Goal: Task Accomplishment & Management: Manage account settings

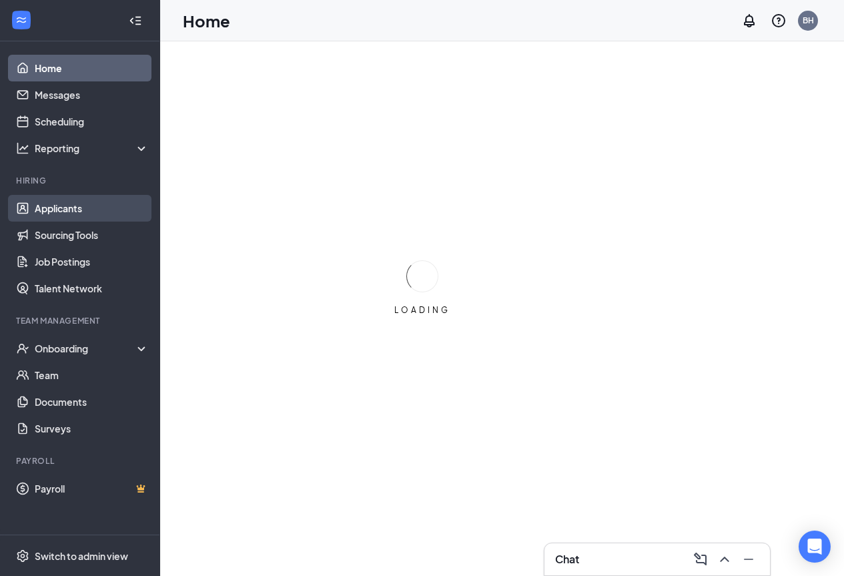
click at [79, 211] on link "Applicants" at bounding box center [92, 208] width 114 height 27
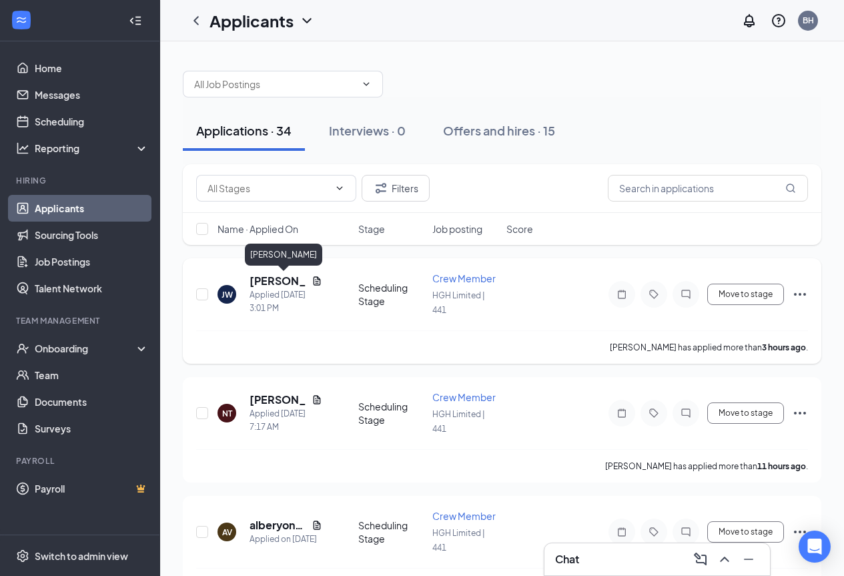
click at [280, 280] on h5 "jameka Walker" at bounding box center [277, 280] width 57 height 15
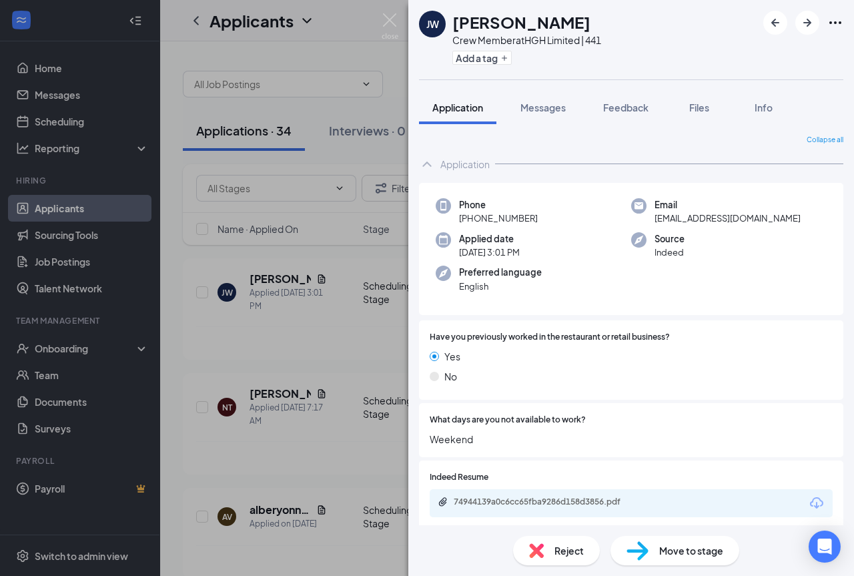
click at [576, 550] on span "Reject" at bounding box center [568, 550] width 29 height 15
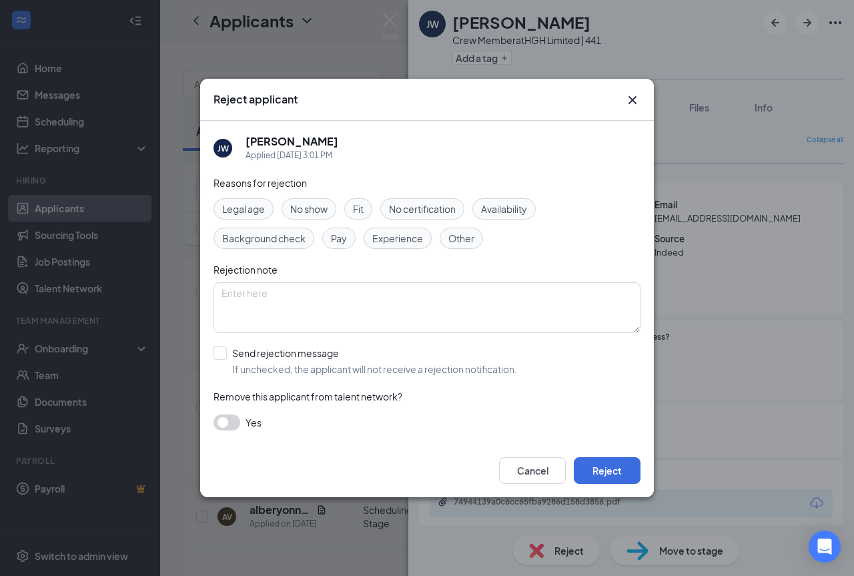
click at [524, 209] on span "Availability" at bounding box center [504, 208] width 46 height 15
click at [600, 470] on button "Reject" at bounding box center [607, 470] width 67 height 27
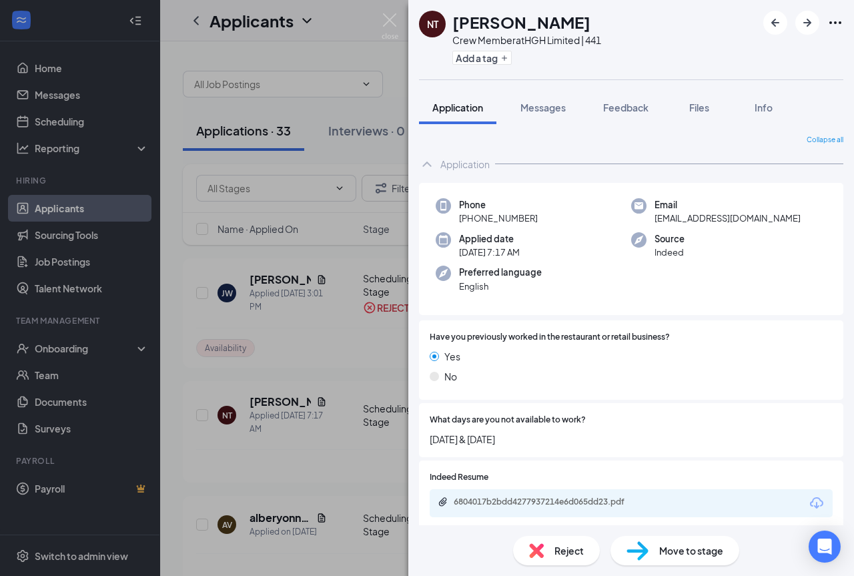
click at [568, 548] on span "Reject" at bounding box center [568, 550] width 29 height 15
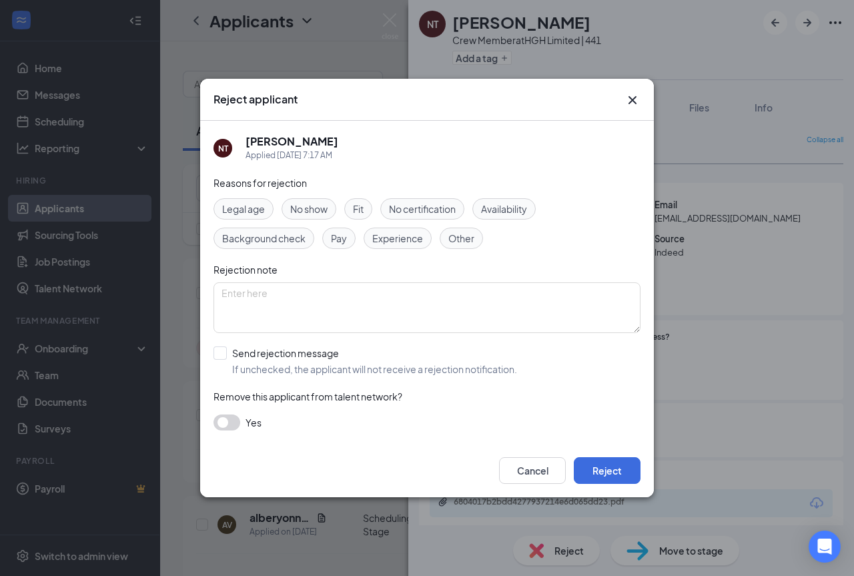
click at [506, 206] on span "Availability" at bounding box center [504, 208] width 46 height 15
click at [587, 471] on button "Reject" at bounding box center [607, 470] width 67 height 27
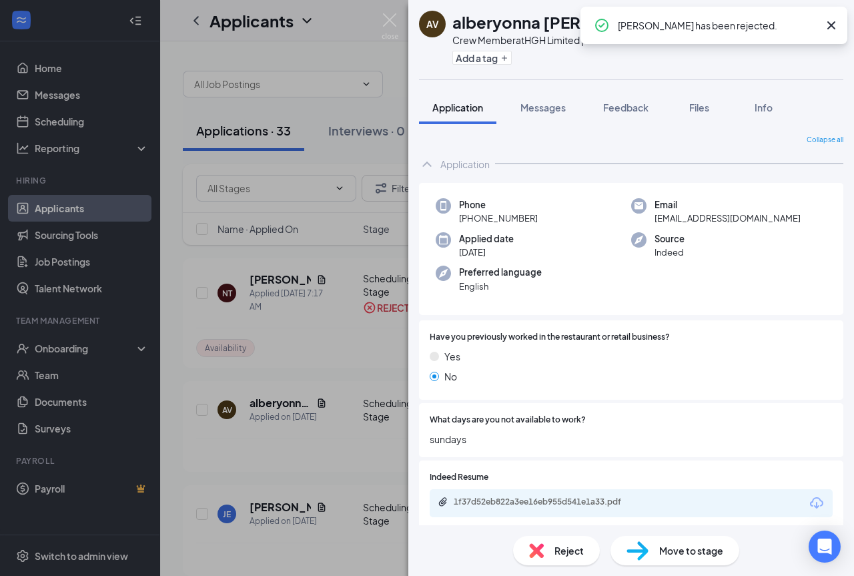
click at [566, 549] on span "Reject" at bounding box center [568, 550] width 29 height 15
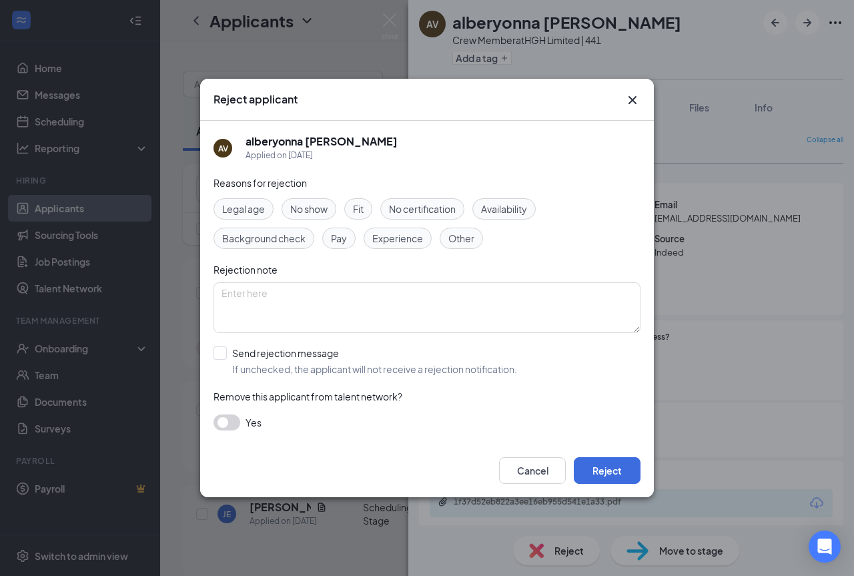
click at [518, 201] on div "Availability" at bounding box center [503, 208] width 63 height 21
click at [610, 480] on button "Reject" at bounding box center [607, 470] width 67 height 27
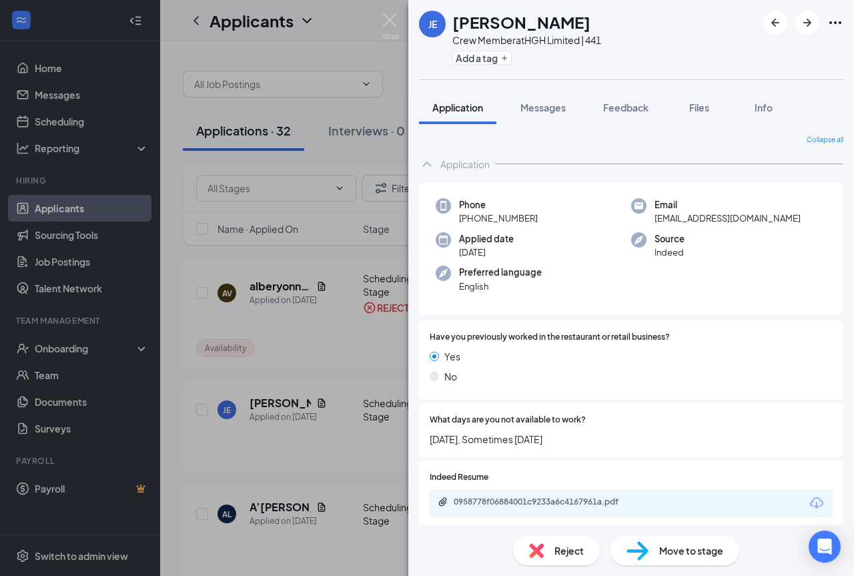
click at [566, 550] on span "Reject" at bounding box center [568, 550] width 29 height 15
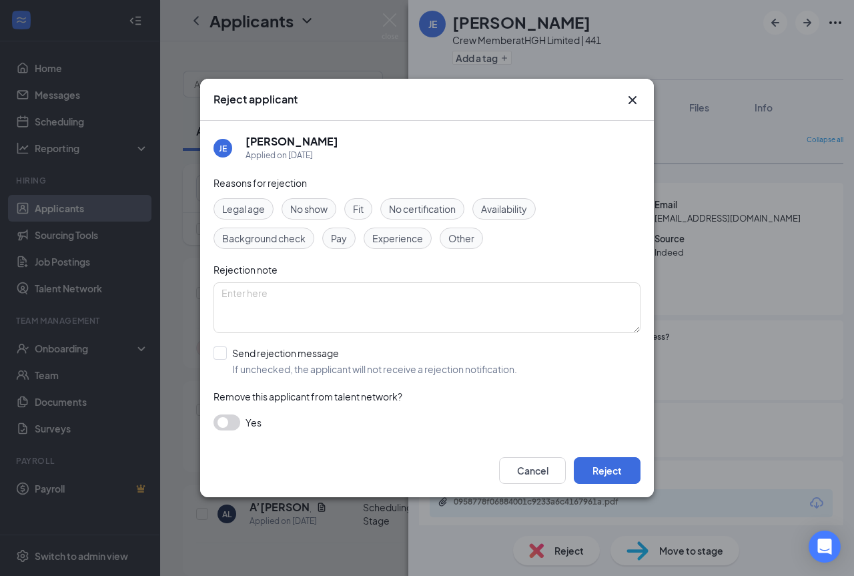
click at [516, 203] on span "Availability" at bounding box center [504, 208] width 46 height 15
click at [617, 465] on button "Reject" at bounding box center [607, 470] width 67 height 27
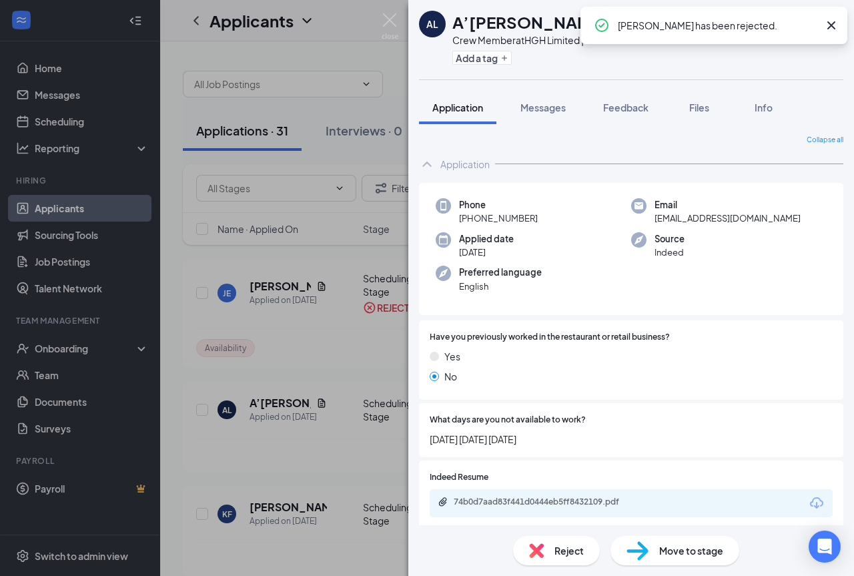
click at [568, 552] on span "Reject" at bounding box center [568, 550] width 29 height 15
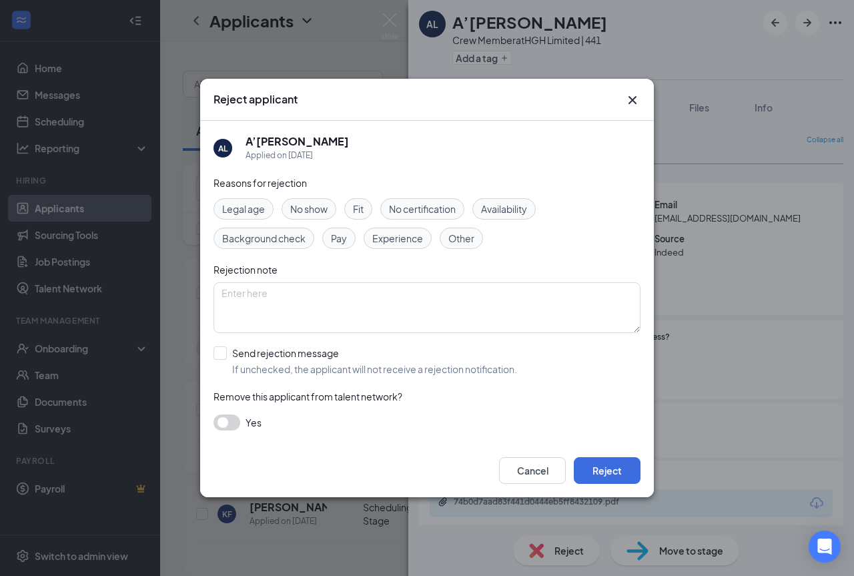
click at [514, 207] on span "Availability" at bounding box center [504, 208] width 46 height 15
click at [613, 467] on button "Reject" at bounding box center [607, 470] width 67 height 27
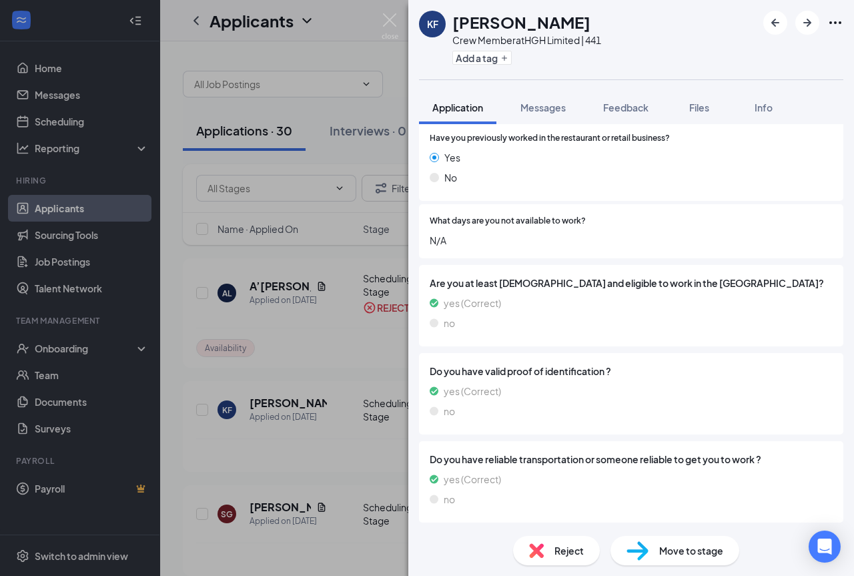
scroll to position [199, 0]
click at [582, 548] on span "Reject" at bounding box center [568, 550] width 29 height 15
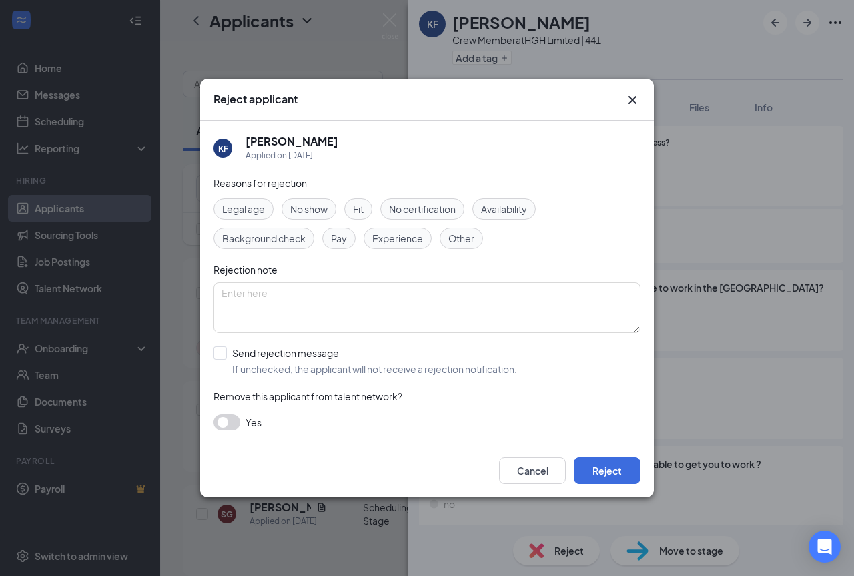
click at [505, 207] on span "Availability" at bounding box center [504, 208] width 46 height 15
click at [477, 413] on div "Reasons for rejection Legal age No show Fit No certification Availability Backg…" at bounding box center [426, 309] width 427 height 268
drag, startPoint x: 629, startPoint y: 98, endPoint x: 660, endPoint y: 397, distance: 300.4
click at [629, 99] on icon "Cross" at bounding box center [632, 100] width 16 height 16
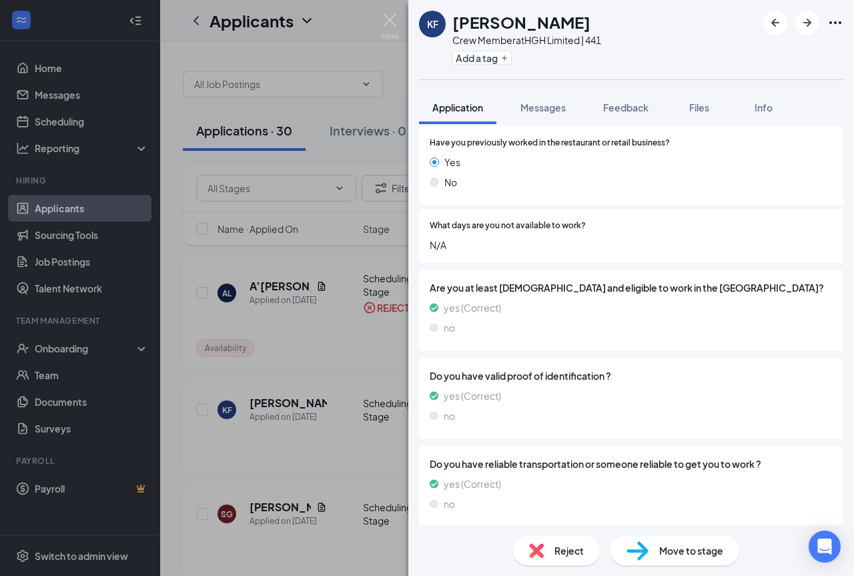
click at [562, 547] on span "Reject" at bounding box center [568, 550] width 29 height 15
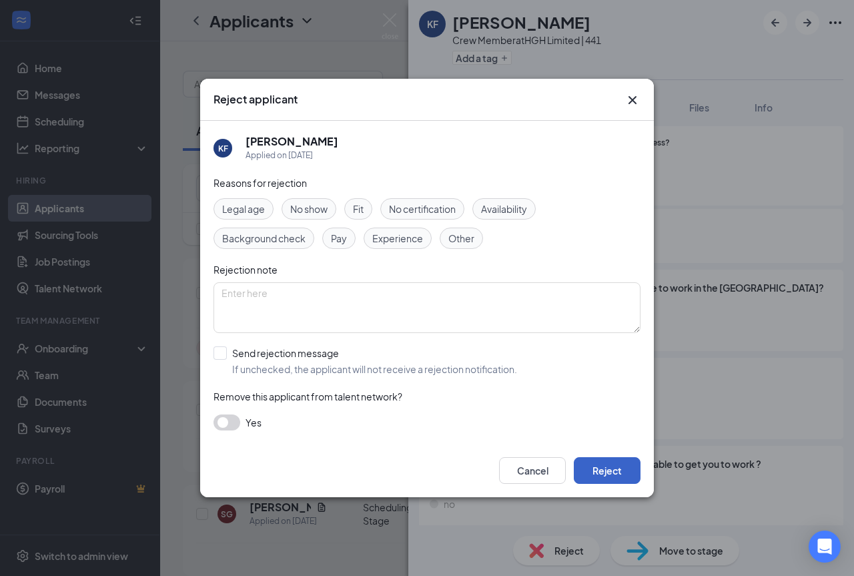
click at [594, 468] on button "Reject" at bounding box center [607, 470] width 67 height 27
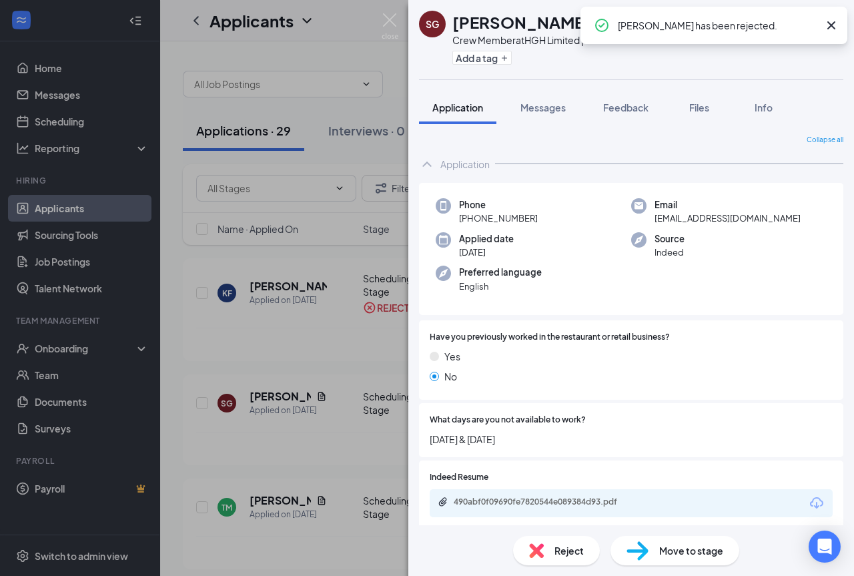
click at [567, 552] on span "Reject" at bounding box center [568, 550] width 29 height 15
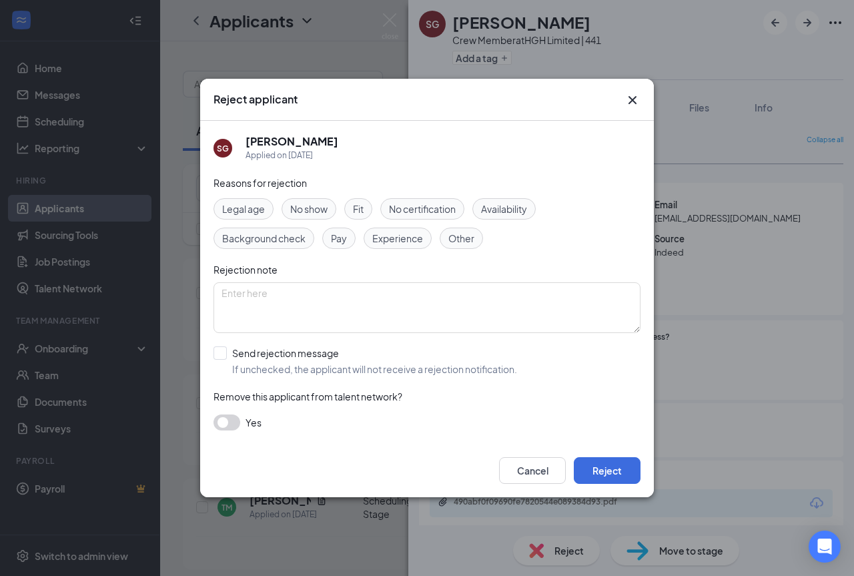
click at [516, 208] on span "Availability" at bounding box center [504, 208] width 46 height 15
drag, startPoint x: 602, startPoint y: 470, endPoint x: 603, endPoint y: 456, distance: 13.4
click at [603, 470] on button "Reject" at bounding box center [607, 470] width 67 height 27
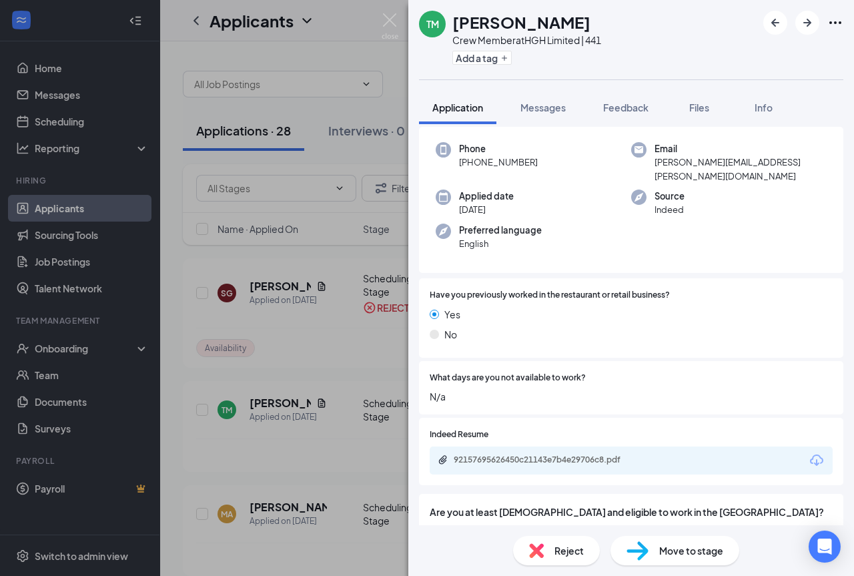
scroll to position [133, 0]
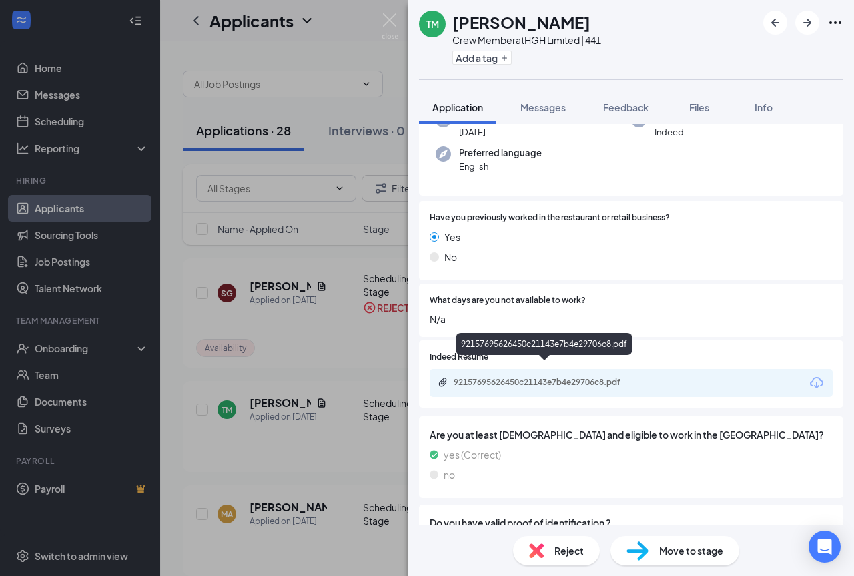
click at [538, 377] on div "92157695626450c21143e7b4e29706c8.pdf" at bounding box center [547, 382] width 187 height 11
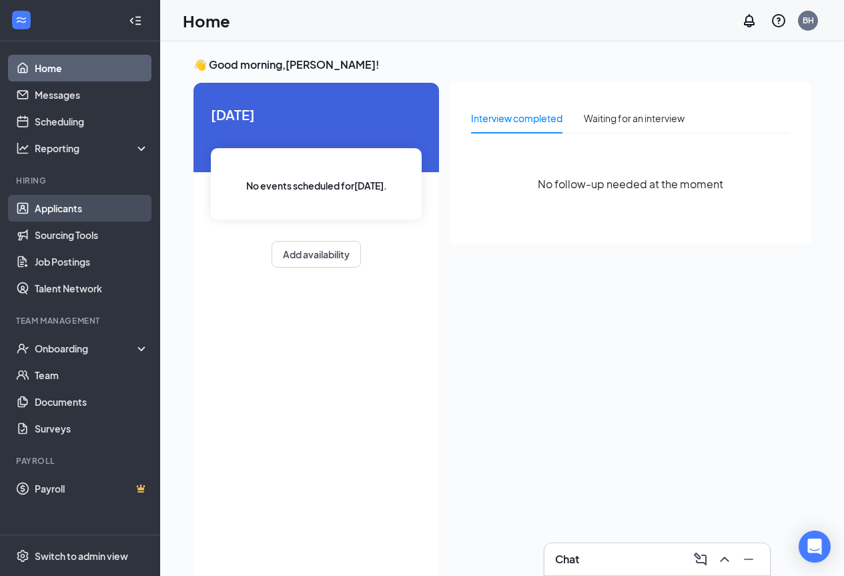
click at [95, 209] on link "Applicants" at bounding box center [92, 208] width 114 height 27
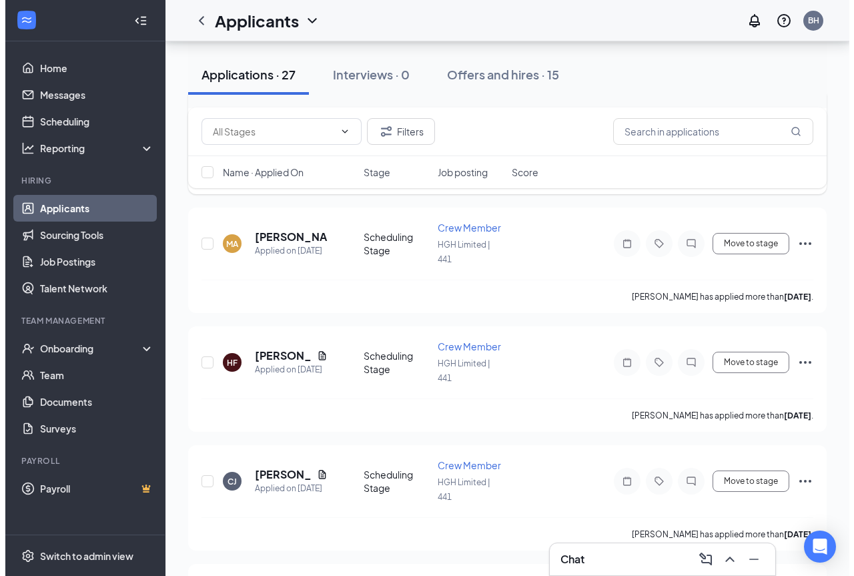
scroll to position [200, 0]
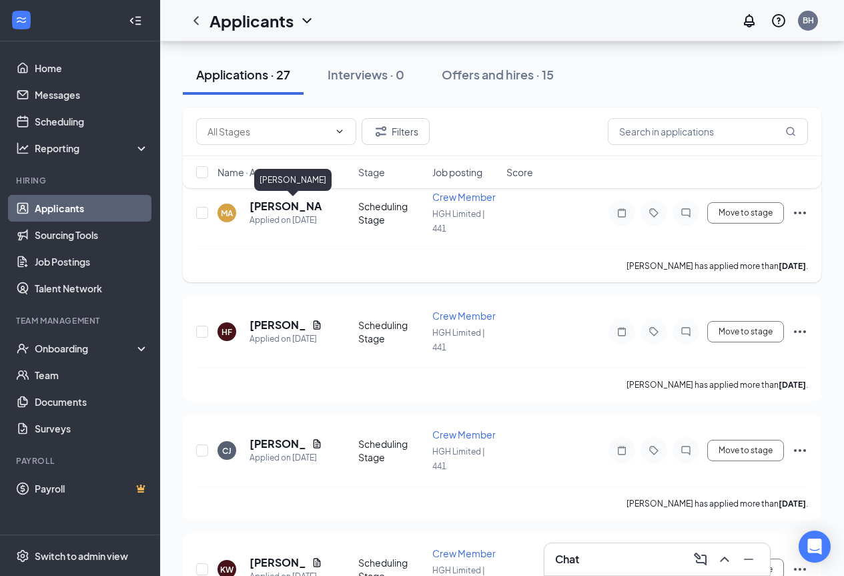
click at [283, 207] on h5 "[PERSON_NAME]" at bounding box center [285, 206] width 73 height 15
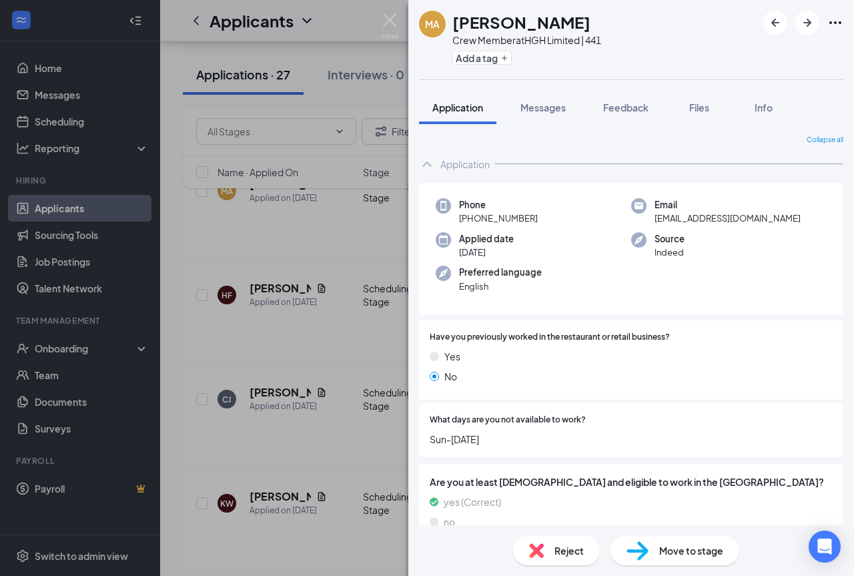
click at [558, 550] on span "Reject" at bounding box center [568, 550] width 29 height 15
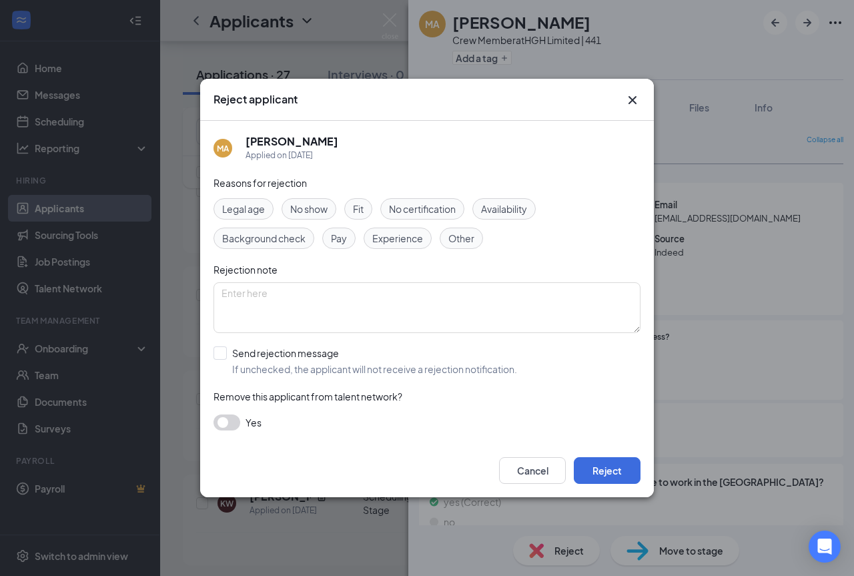
click at [505, 206] on span "Availability" at bounding box center [504, 208] width 46 height 15
click at [604, 464] on button "Reject" at bounding box center [607, 470] width 67 height 27
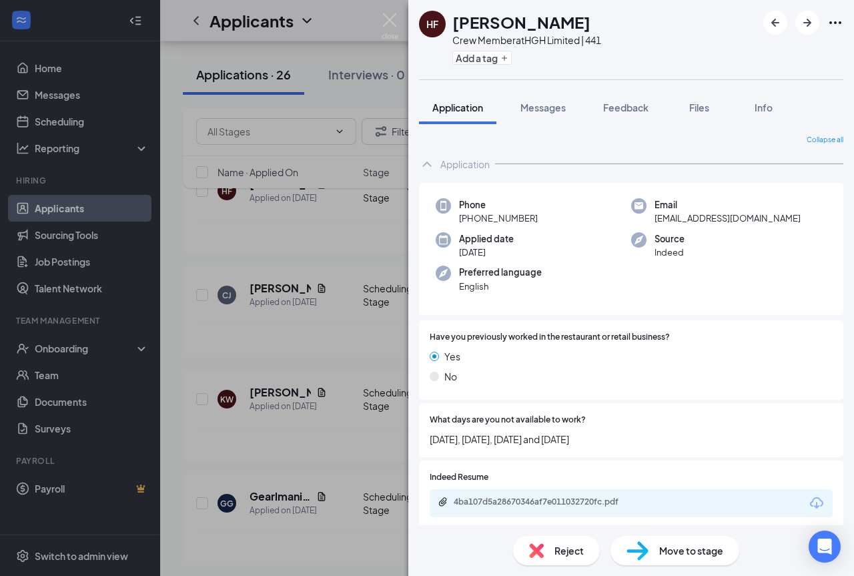
click at [566, 551] on span "Reject" at bounding box center [568, 550] width 29 height 15
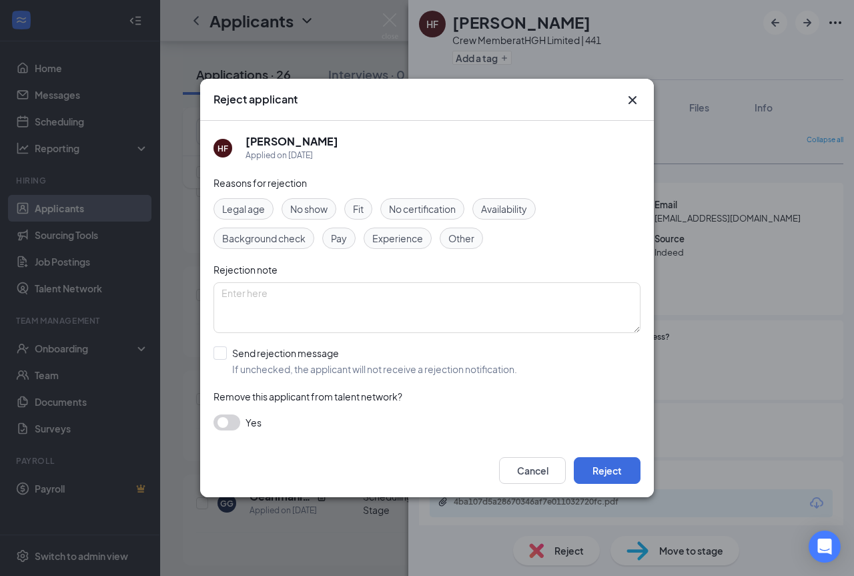
click at [504, 209] on span "Availability" at bounding box center [504, 208] width 46 height 15
click at [596, 472] on button "Reject" at bounding box center [607, 470] width 67 height 27
